Goal: Navigation & Orientation: Find specific page/section

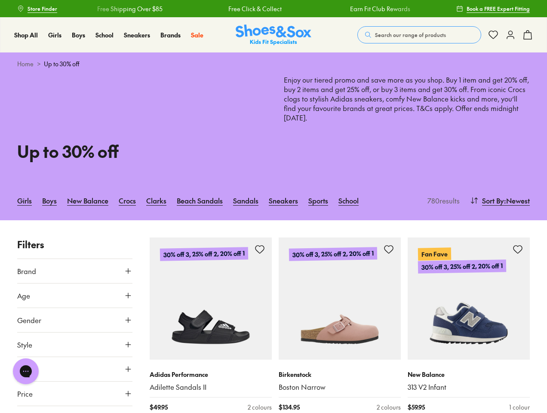
click at [419, 35] on span "Search our range of products" at bounding box center [410, 35] width 71 height 8
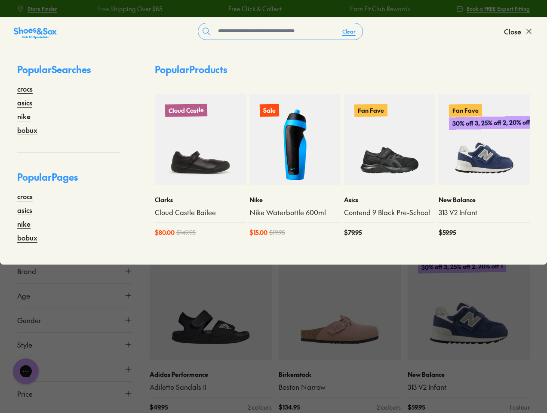
click at [349, 31] on button "Clear" at bounding box center [349, 31] width 27 height 15
click at [519, 31] on span "Close" at bounding box center [512, 31] width 17 height 10
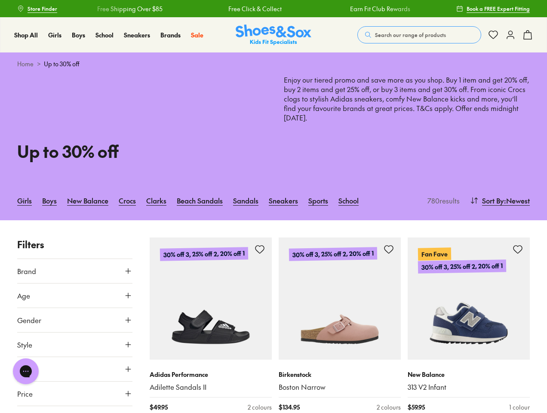
click at [528, 35] on icon at bounding box center [528, 35] width 10 height 10
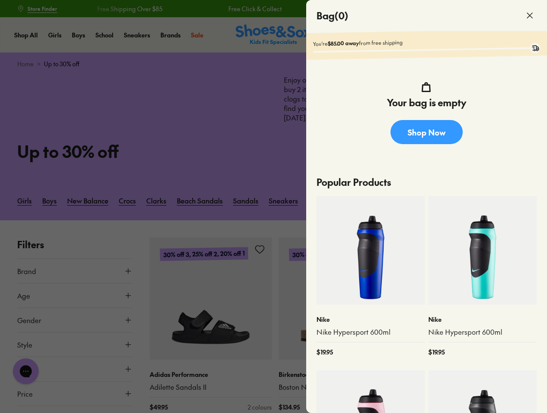
click at [499, 200] on div at bounding box center [273, 206] width 547 height 413
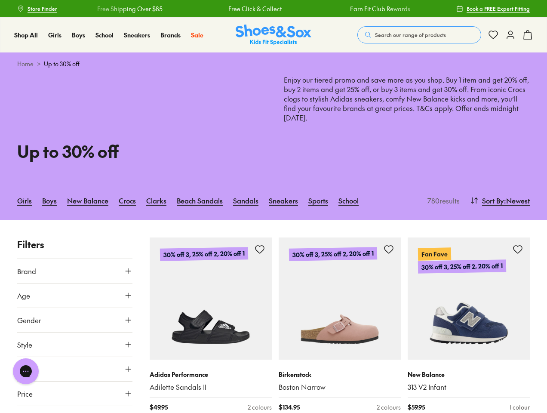
click at [75, 271] on button "Brand" at bounding box center [74, 271] width 115 height 24
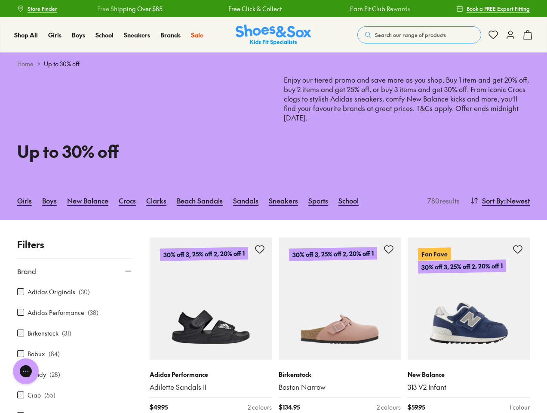
click at [75, 296] on div "Adidas Originals ( 30 )" at bounding box center [74, 292] width 115 height 10
click at [75, 369] on div "Candy ( 28 )" at bounding box center [74, 374] width 115 height 10
